Goal: Task Accomplishment & Management: Manage account settings

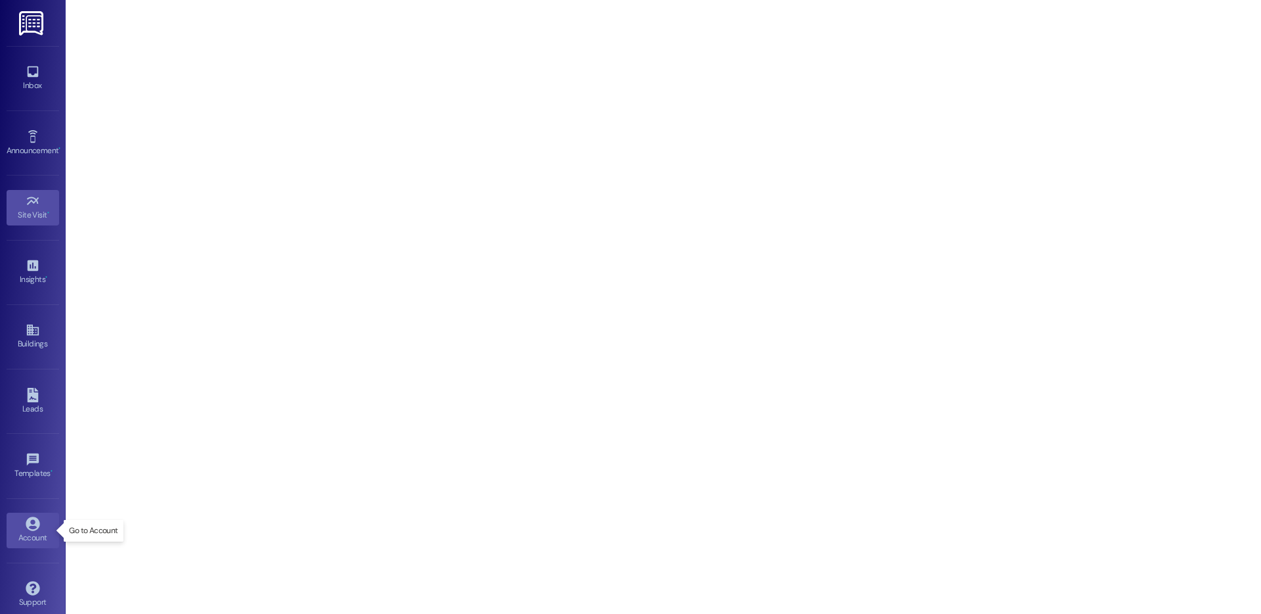
click at [45, 535] on div "Account" at bounding box center [33, 537] width 66 height 13
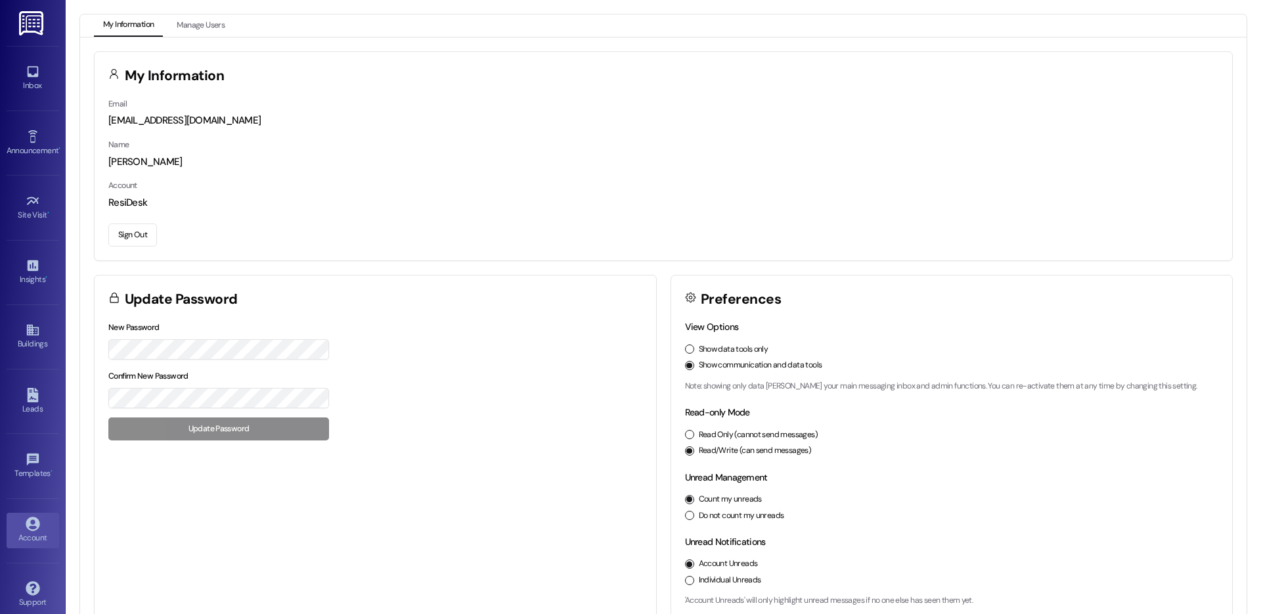
click at [112, 235] on button "Sign Out" at bounding box center [132, 234] width 49 height 23
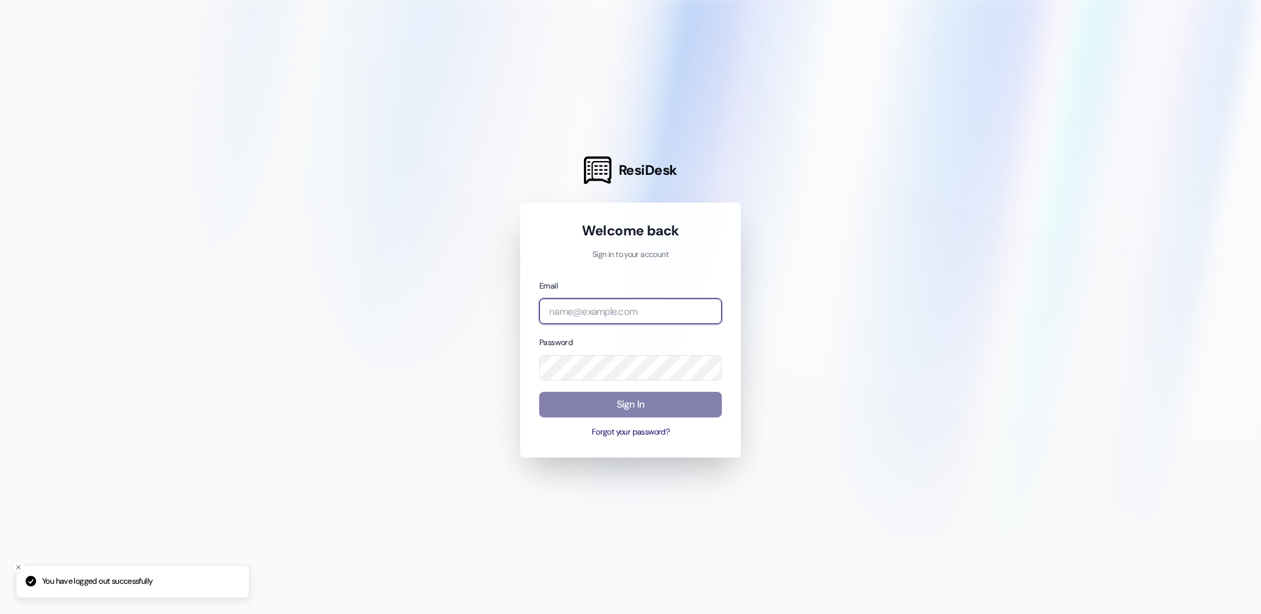
click at [692, 311] on input "email" at bounding box center [630, 311] width 183 height 26
click at [0, 613] on com-1password-button at bounding box center [0, 614] width 0 height 0
type input "[EMAIL_ADDRESS][DOMAIN_NAME]"
